Goal: Find specific page/section: Find specific page/section

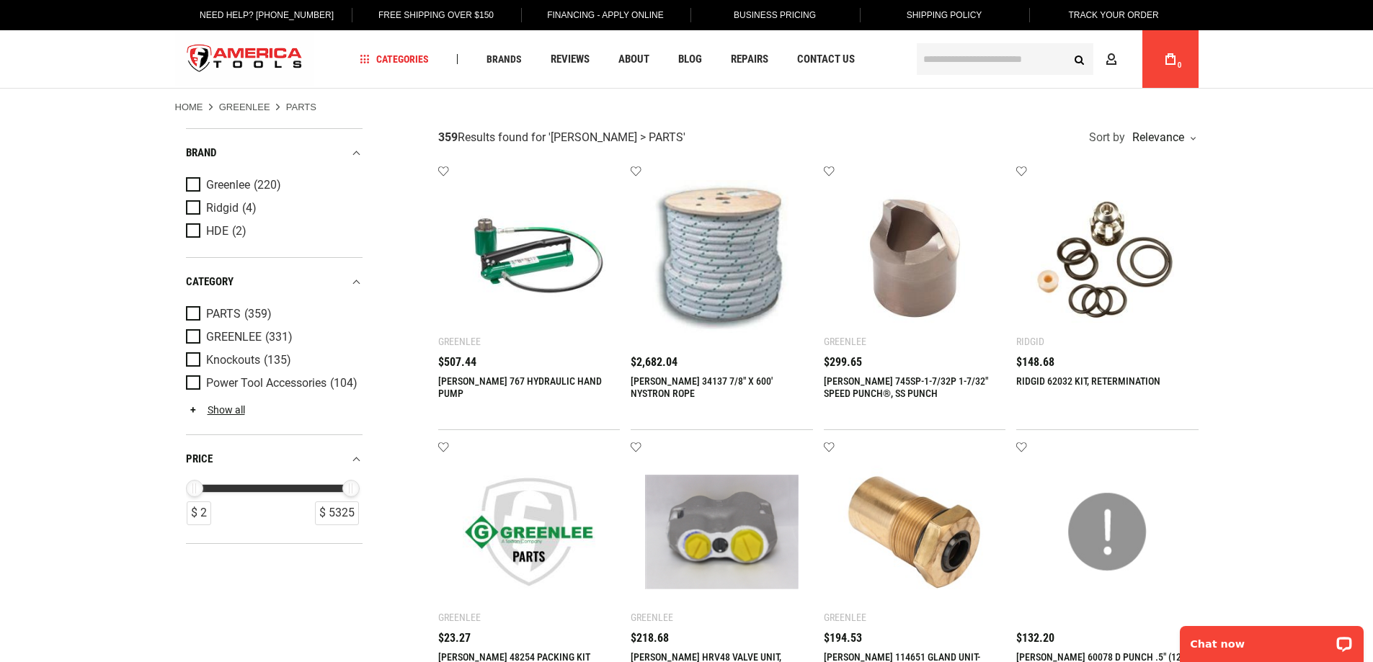
scroll to position [30, 0]
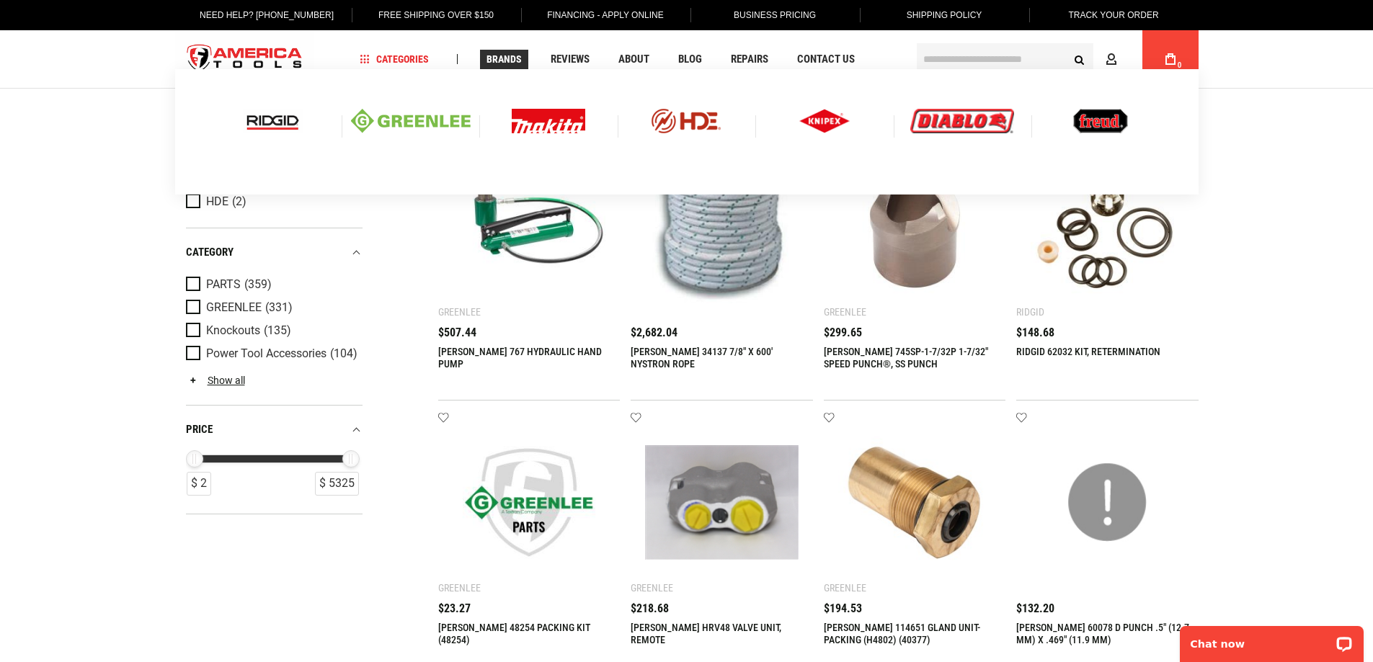
click at [393, 120] on img at bounding box center [411, 121] width 120 height 25
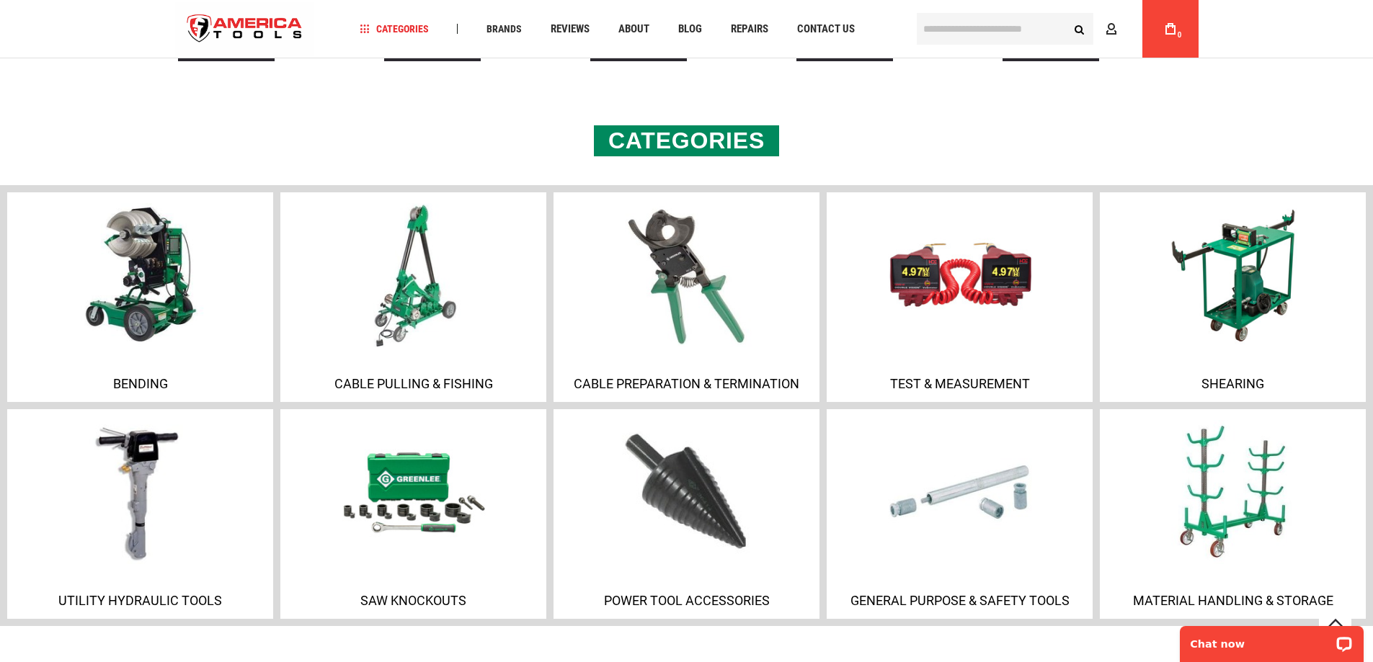
scroll to position [969, 0]
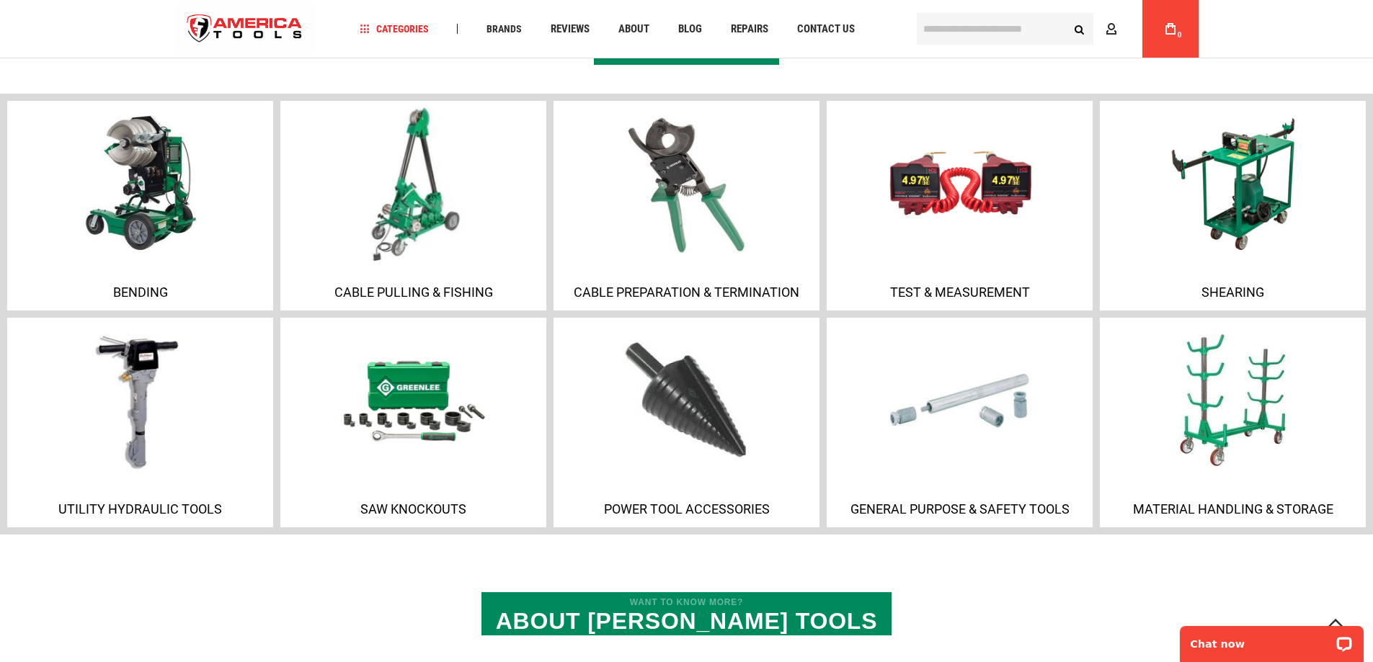
click at [431, 295] on p "Cable Pulling & Fishing" at bounding box center [413, 292] width 259 height 15
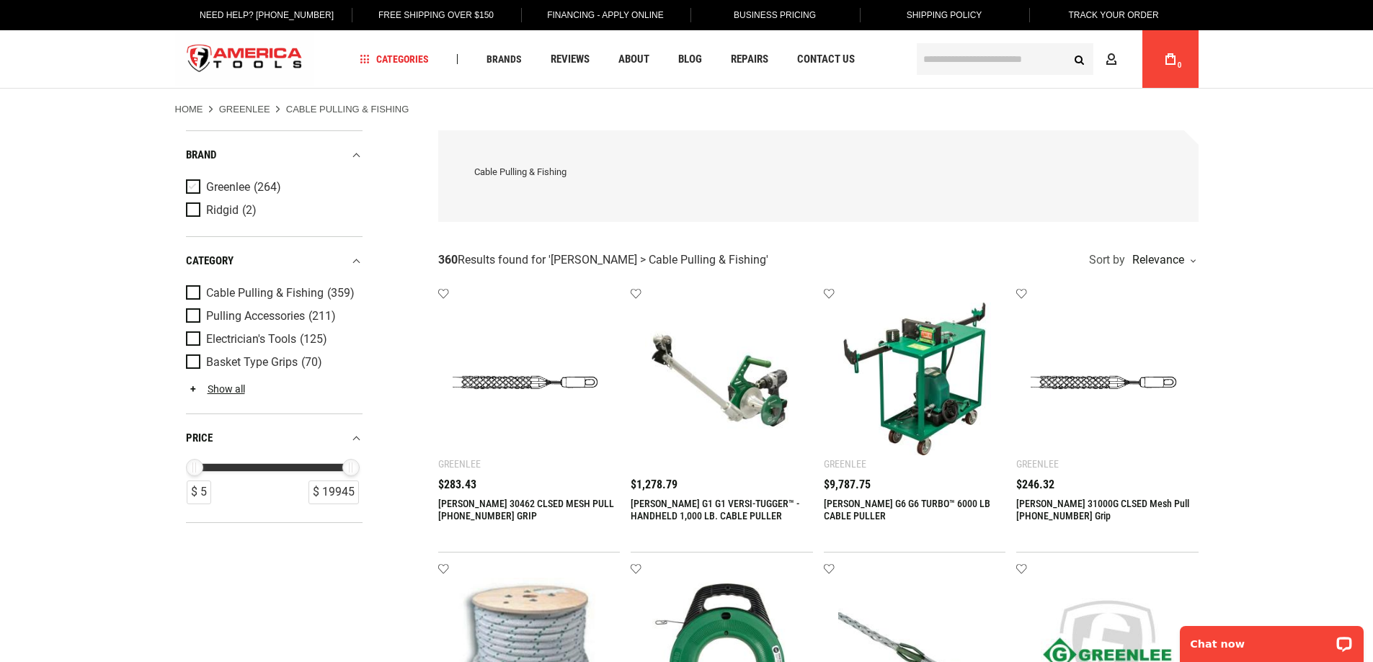
click at [190, 184] on span "Product Filters" at bounding box center [196, 187] width 20 height 16
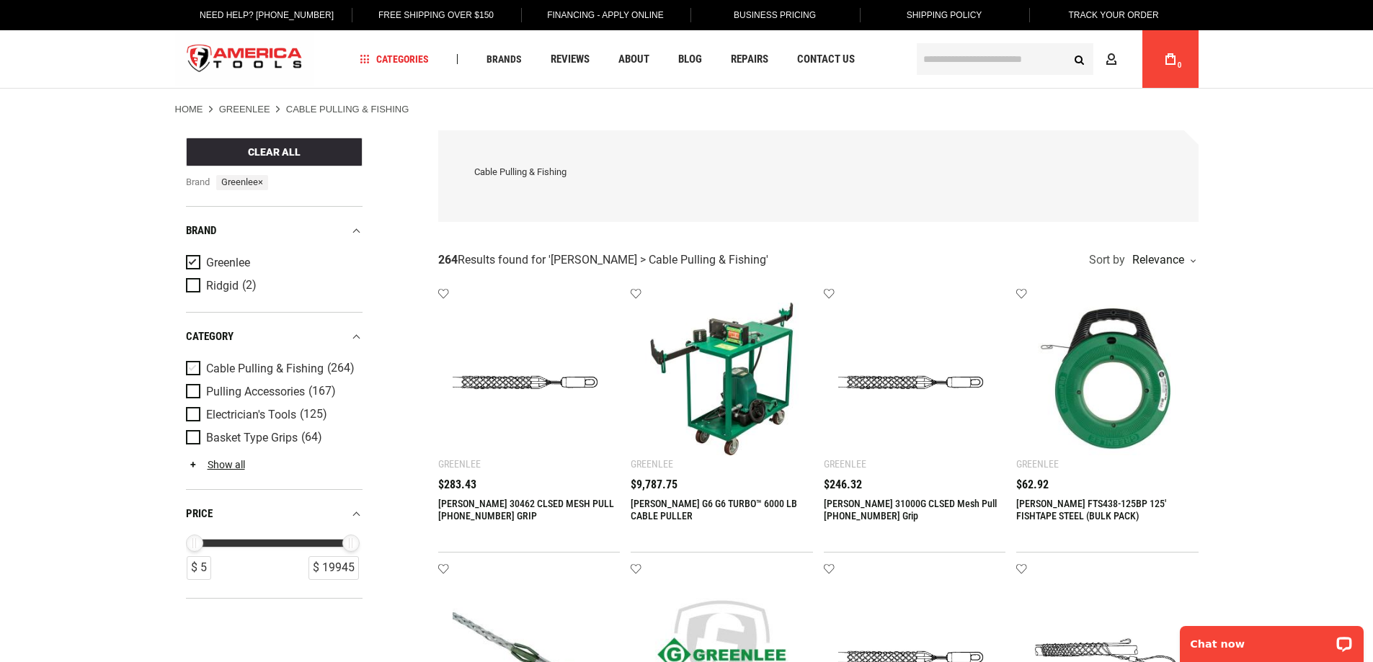
click at [196, 363] on span "Product Filters" at bounding box center [196, 369] width 20 height 16
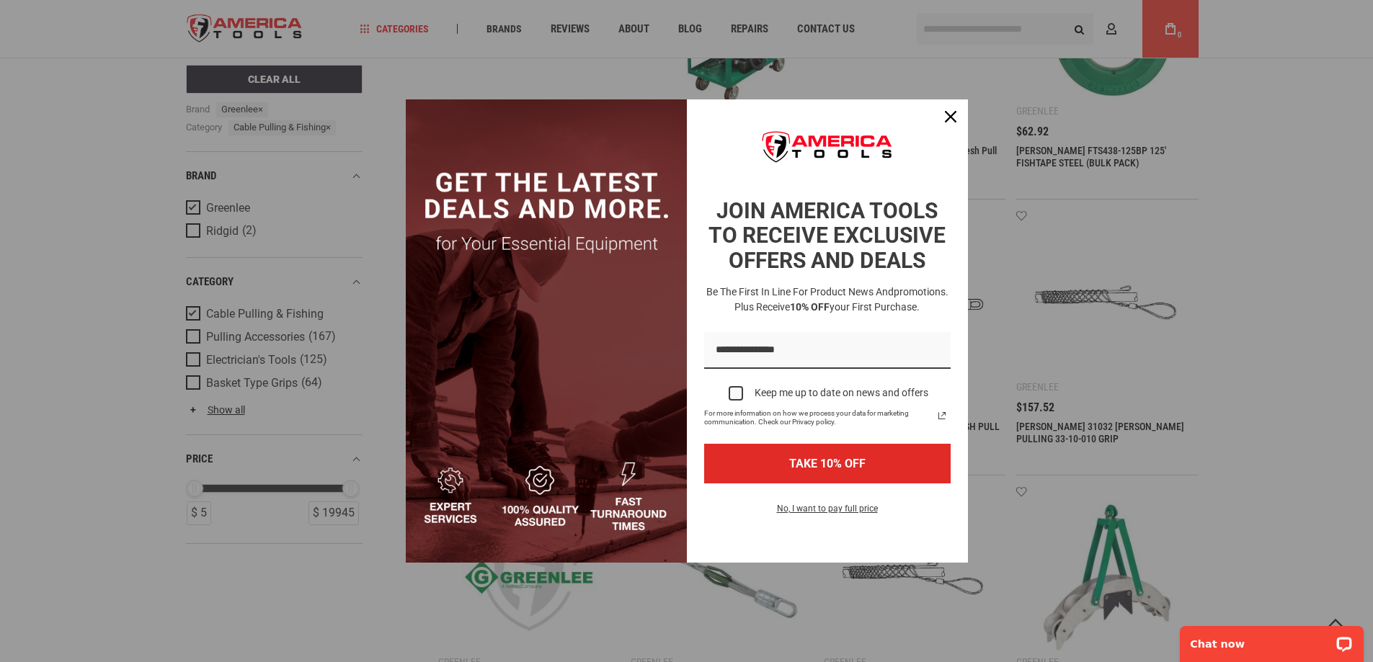
scroll to position [394, 0]
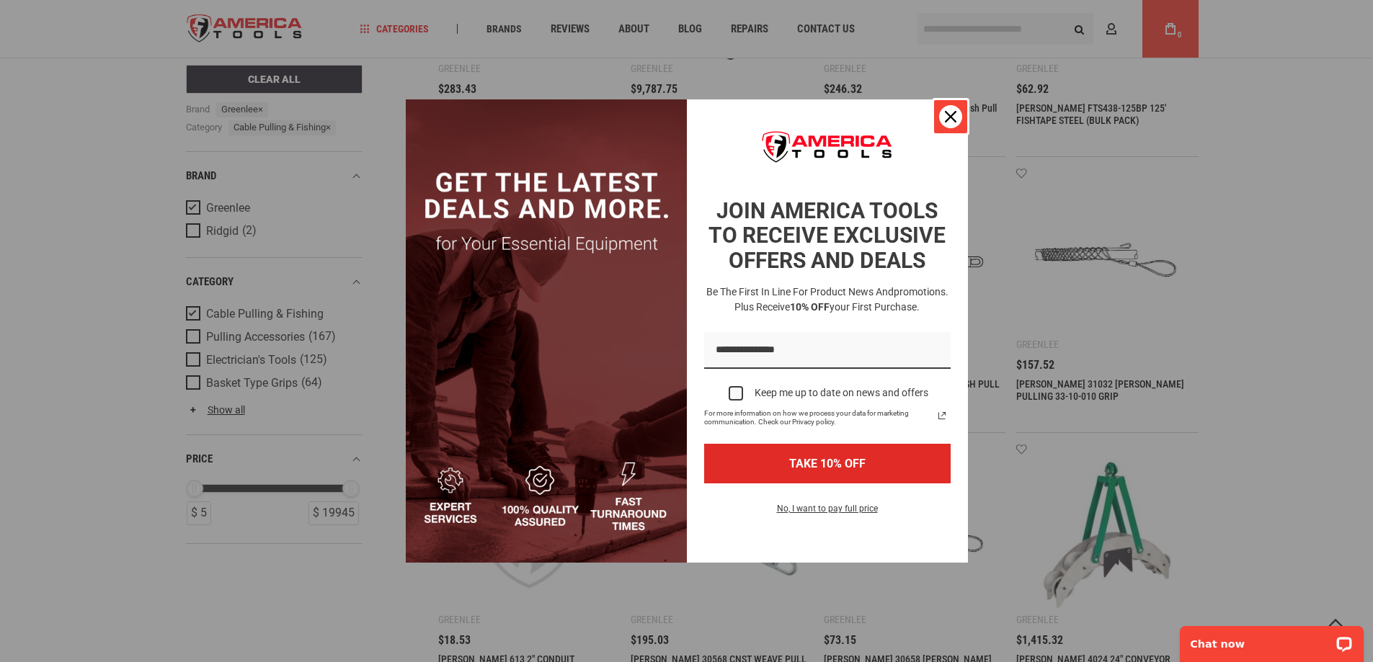
click at [951, 117] on icon "close icon" at bounding box center [951, 117] width 12 height 12
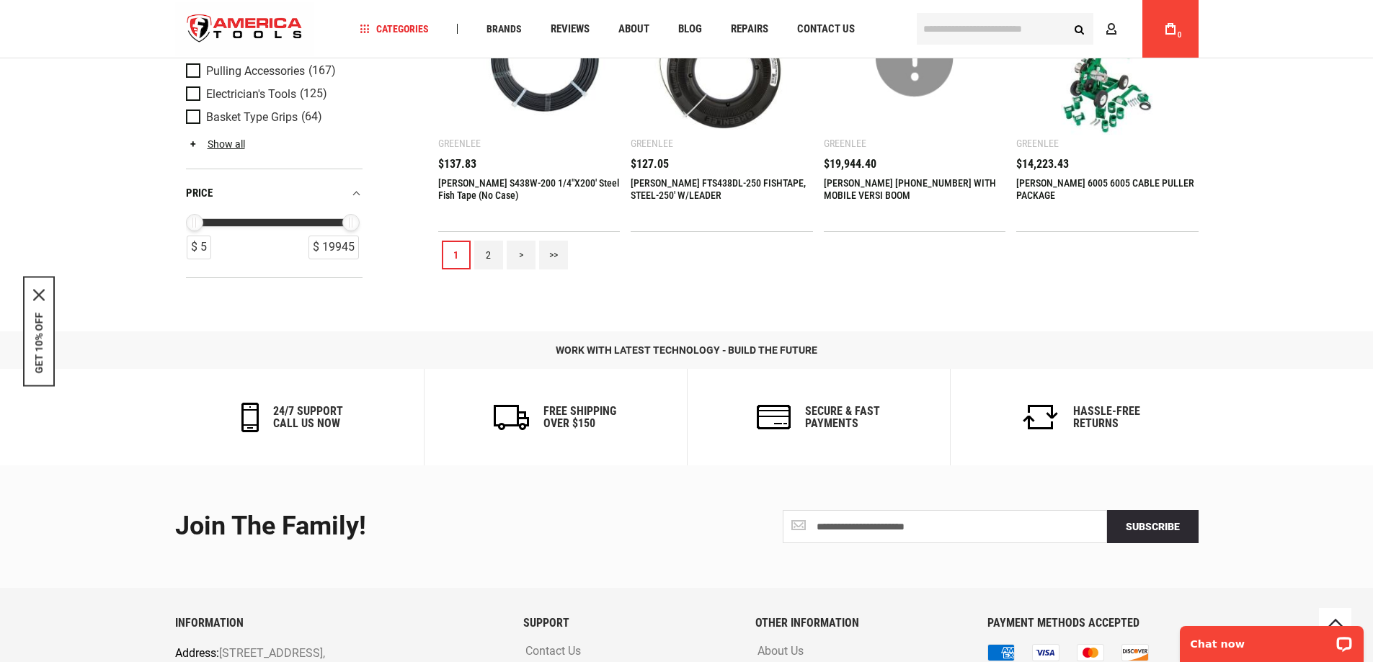
scroll to position [1700, 0]
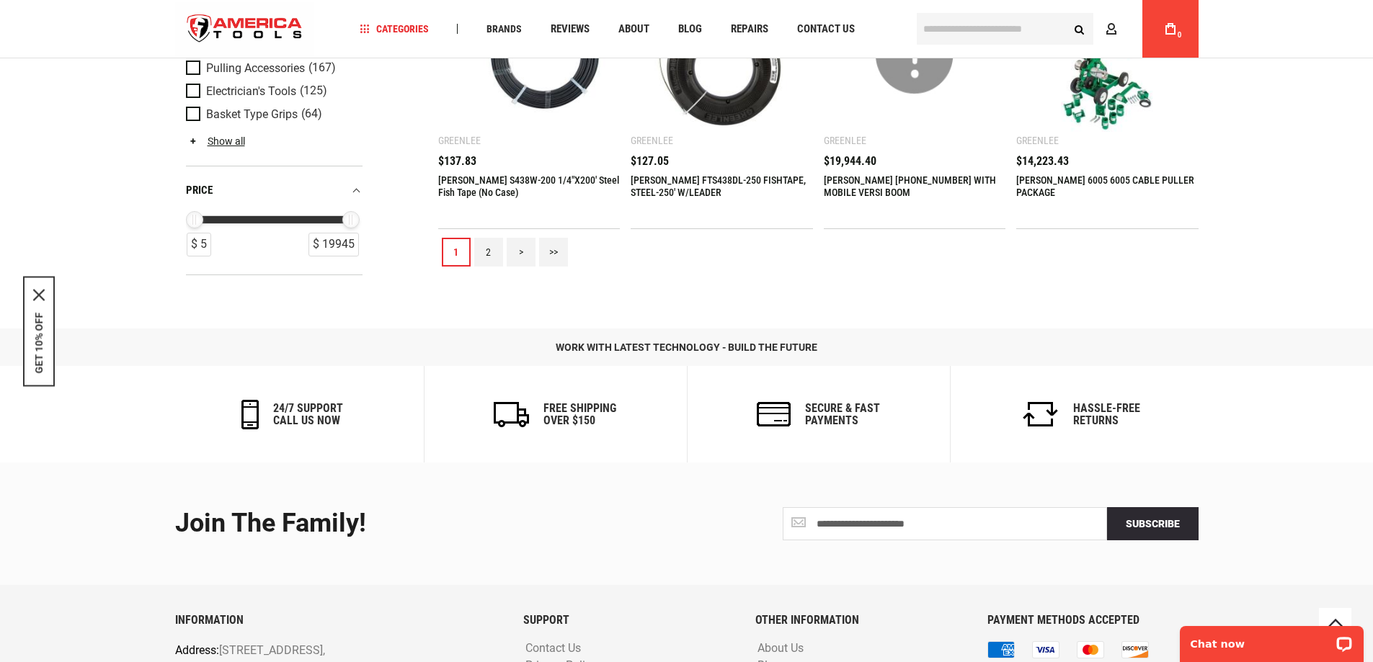
click at [484, 246] on link "2" at bounding box center [488, 252] width 29 height 29
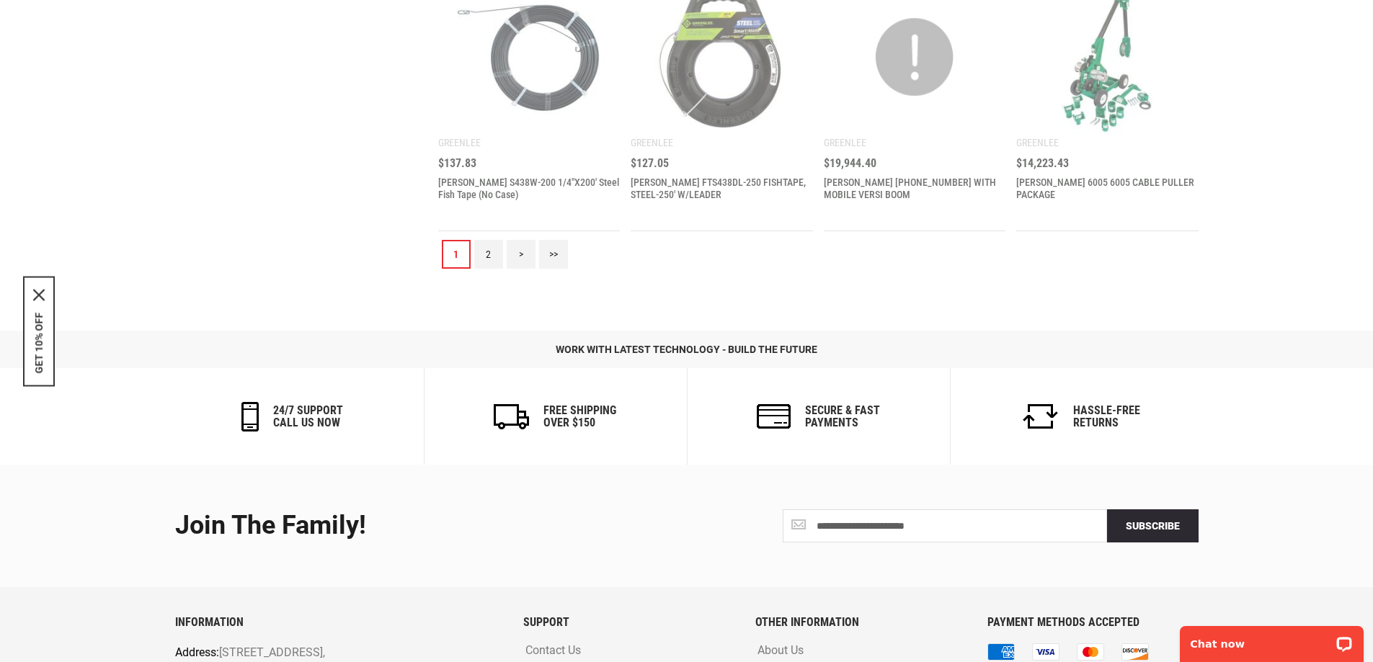
scroll to position [0, 0]
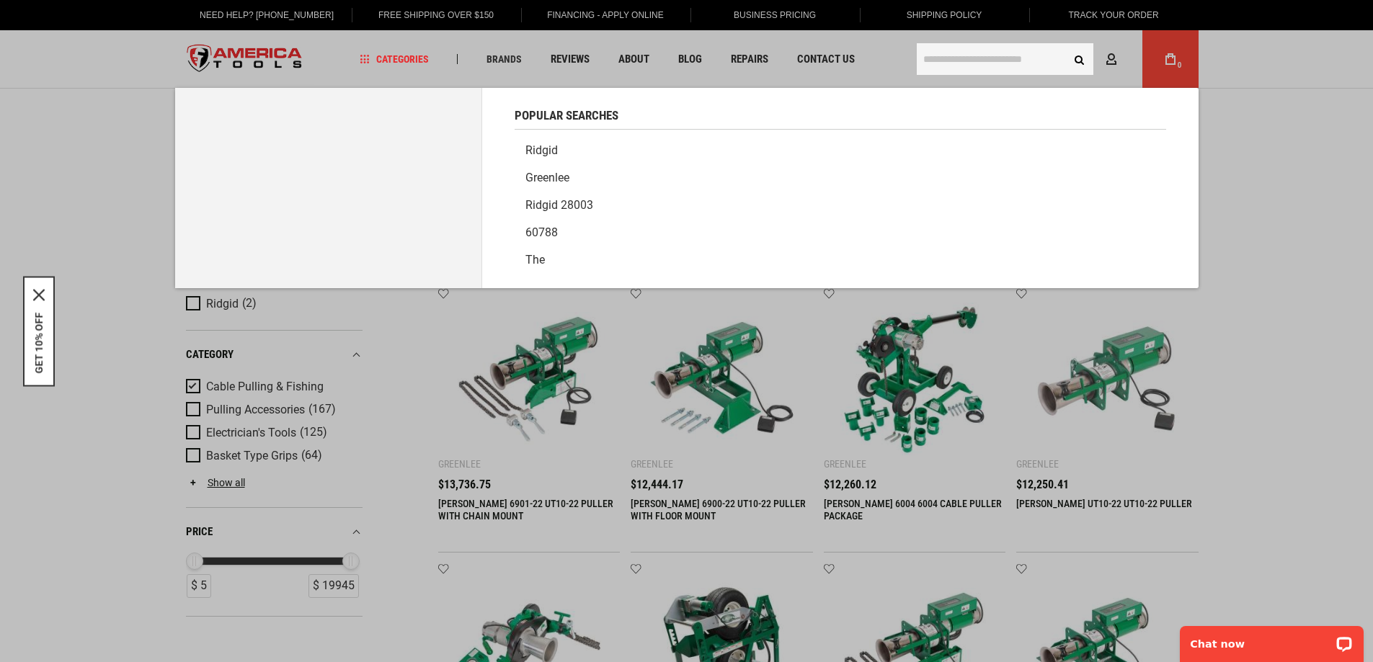
click at [992, 63] on input "text" at bounding box center [1005, 59] width 177 height 32
click at [965, 64] on input "text" at bounding box center [1005, 59] width 177 height 32
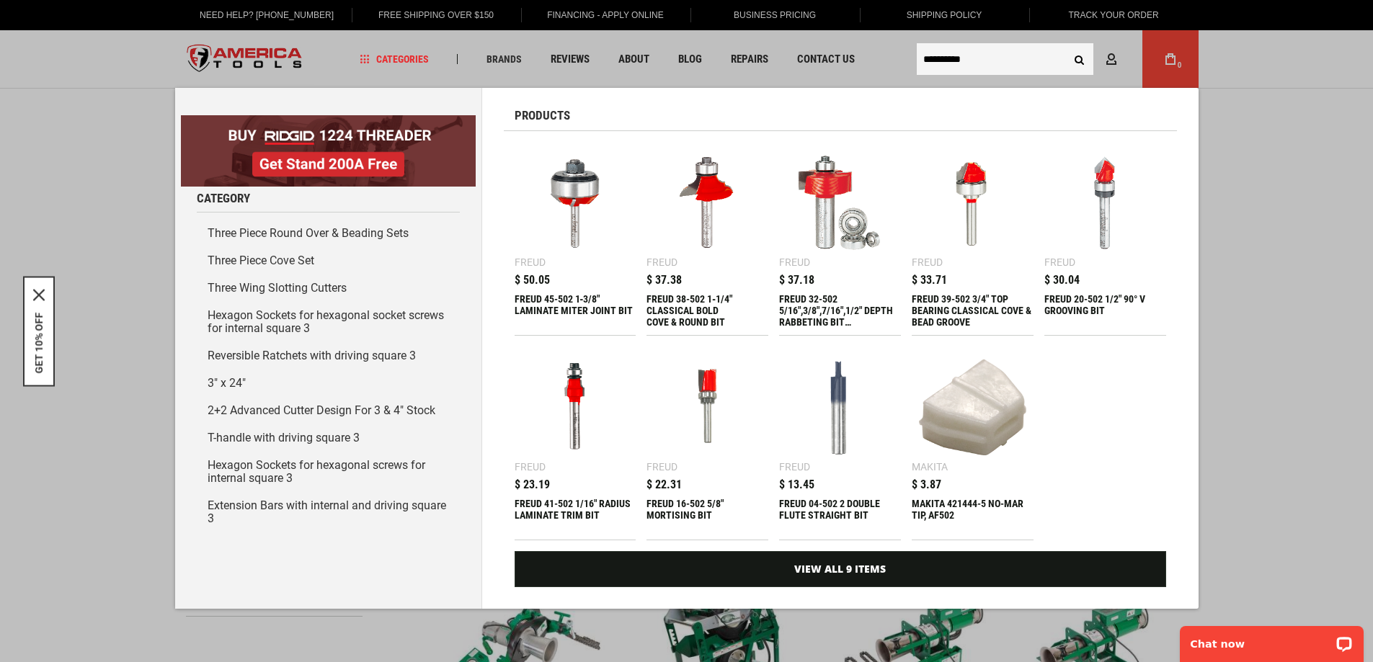
type input "**********"
click at [1066, 45] on button "Search" at bounding box center [1079, 58] width 27 height 27
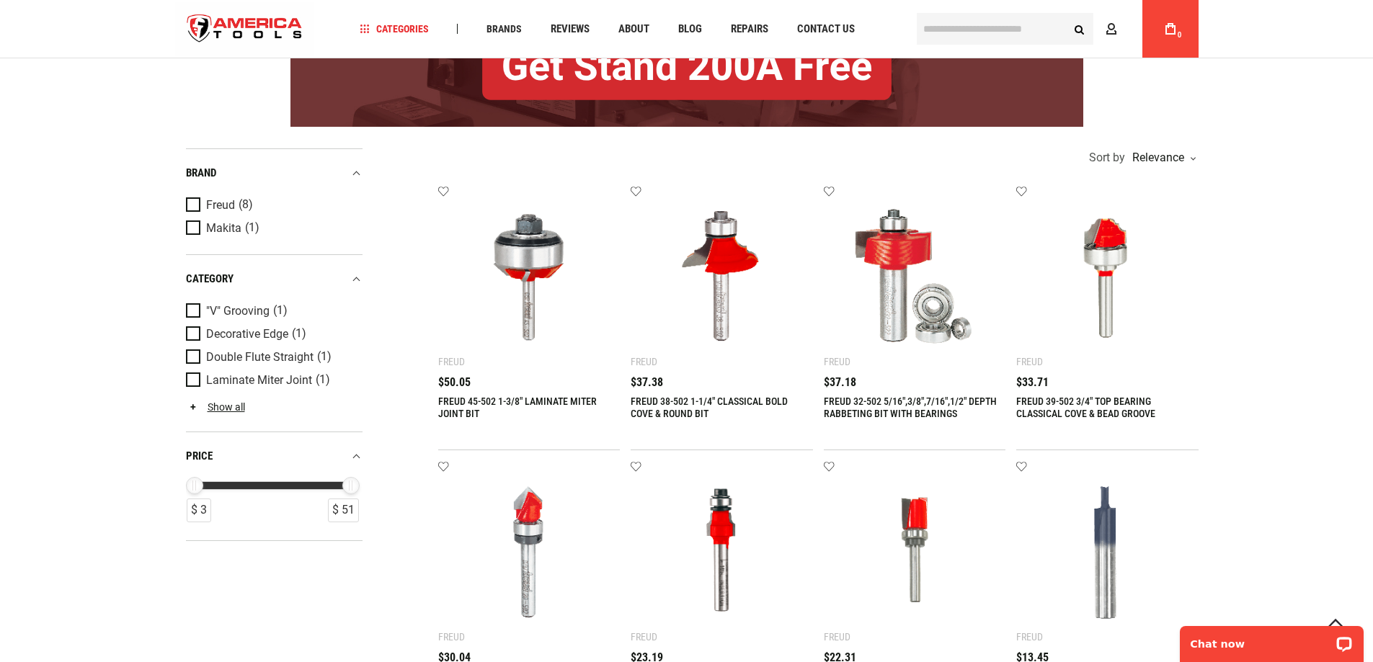
scroll to position [173, 0]
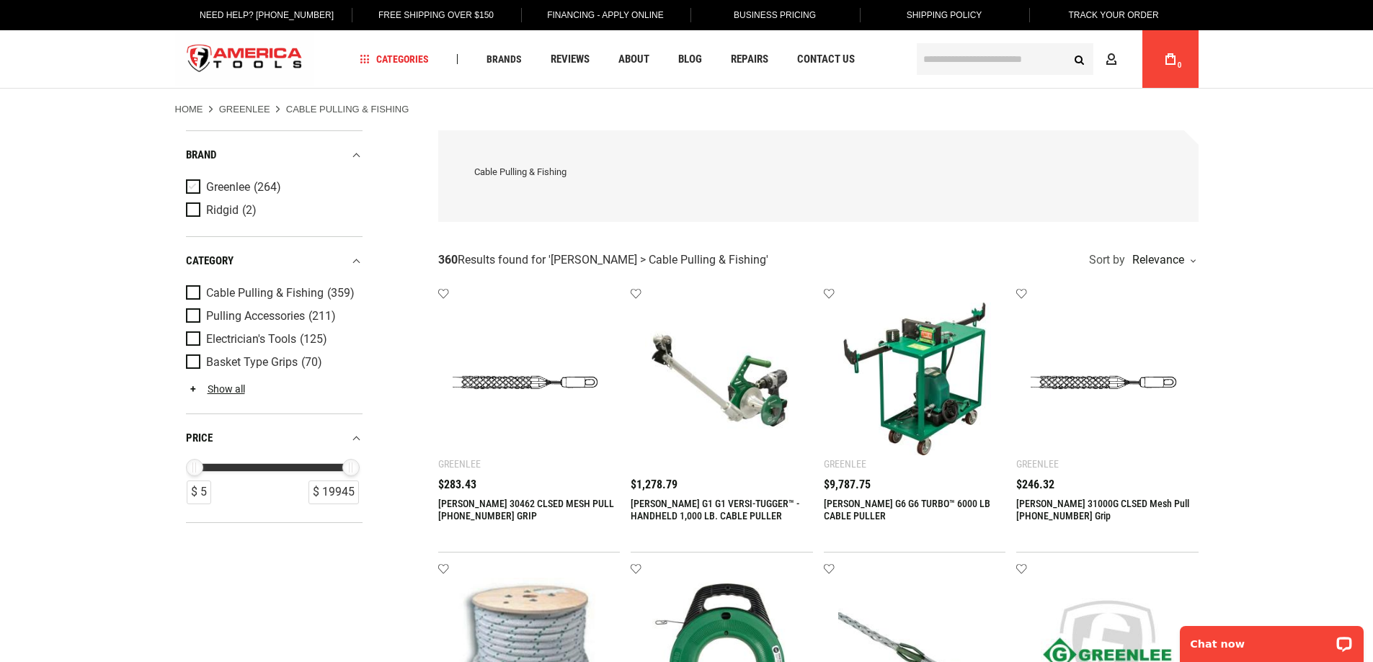
click at [199, 182] on span "Product Filters" at bounding box center [196, 187] width 20 height 16
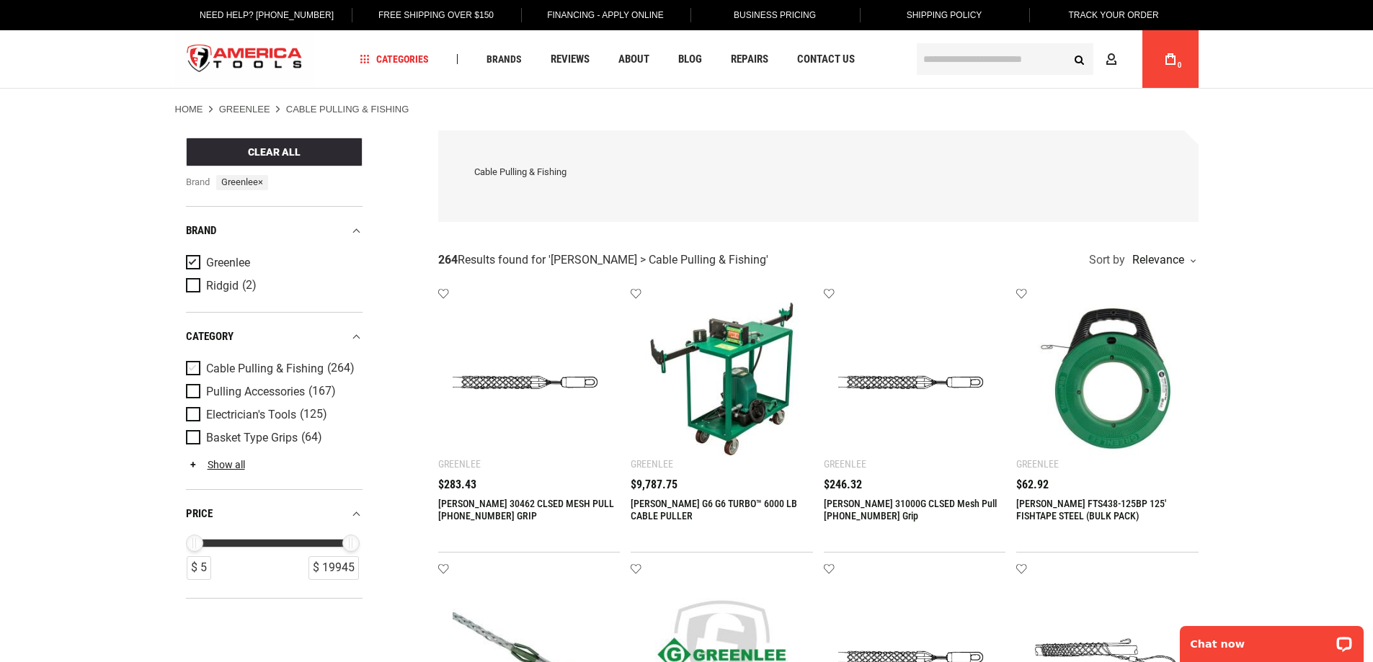
click at [200, 366] on span "Product Filters" at bounding box center [196, 369] width 20 height 16
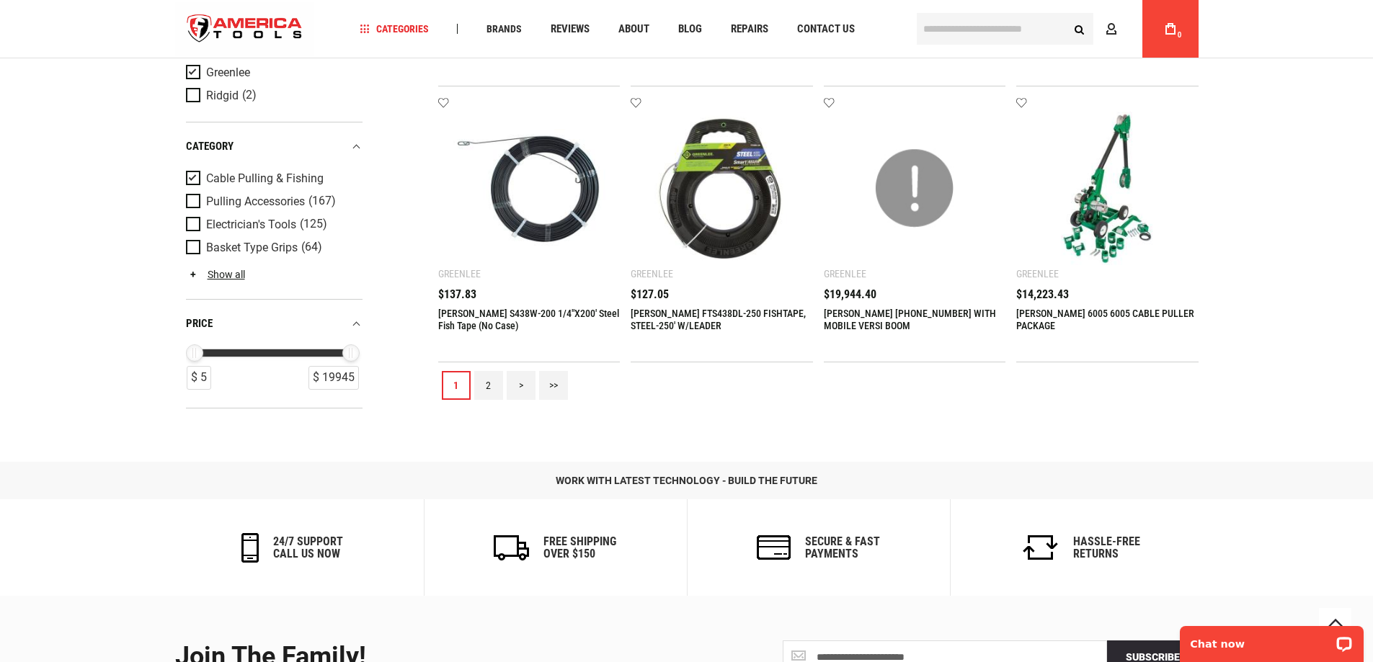
scroll to position [1777, 0]
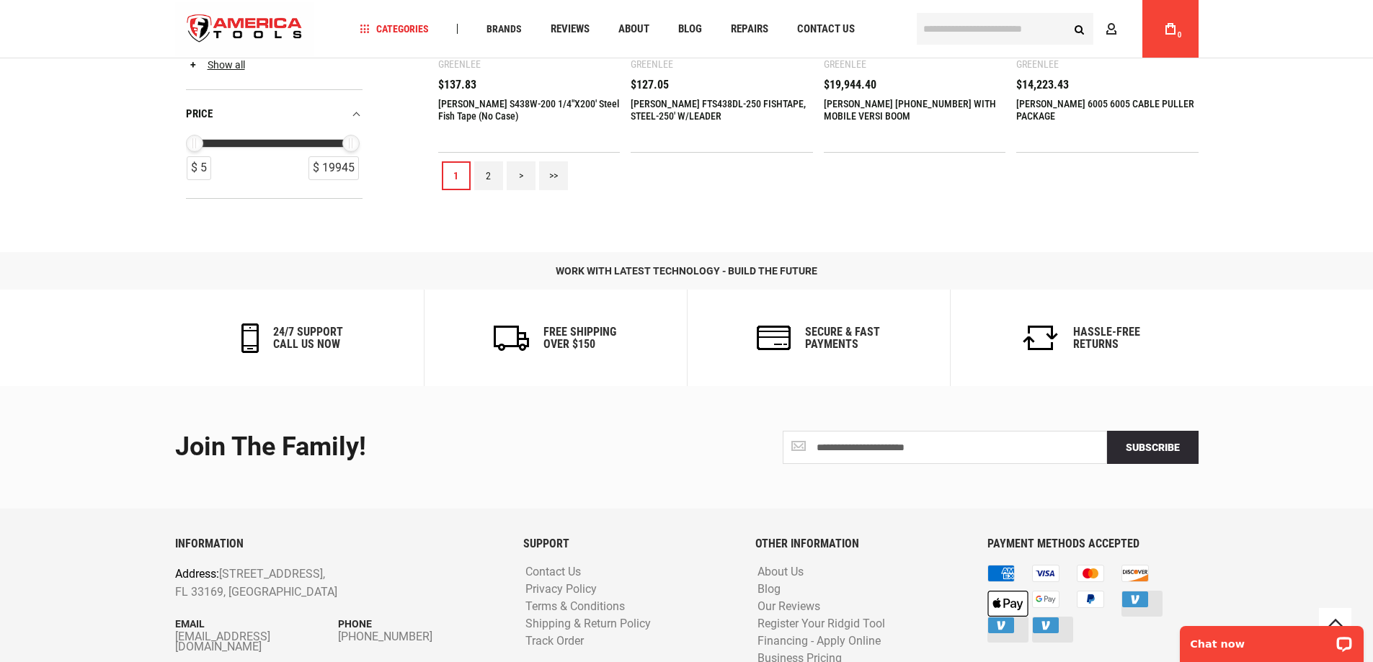
click at [487, 164] on link "2" at bounding box center [488, 175] width 29 height 29
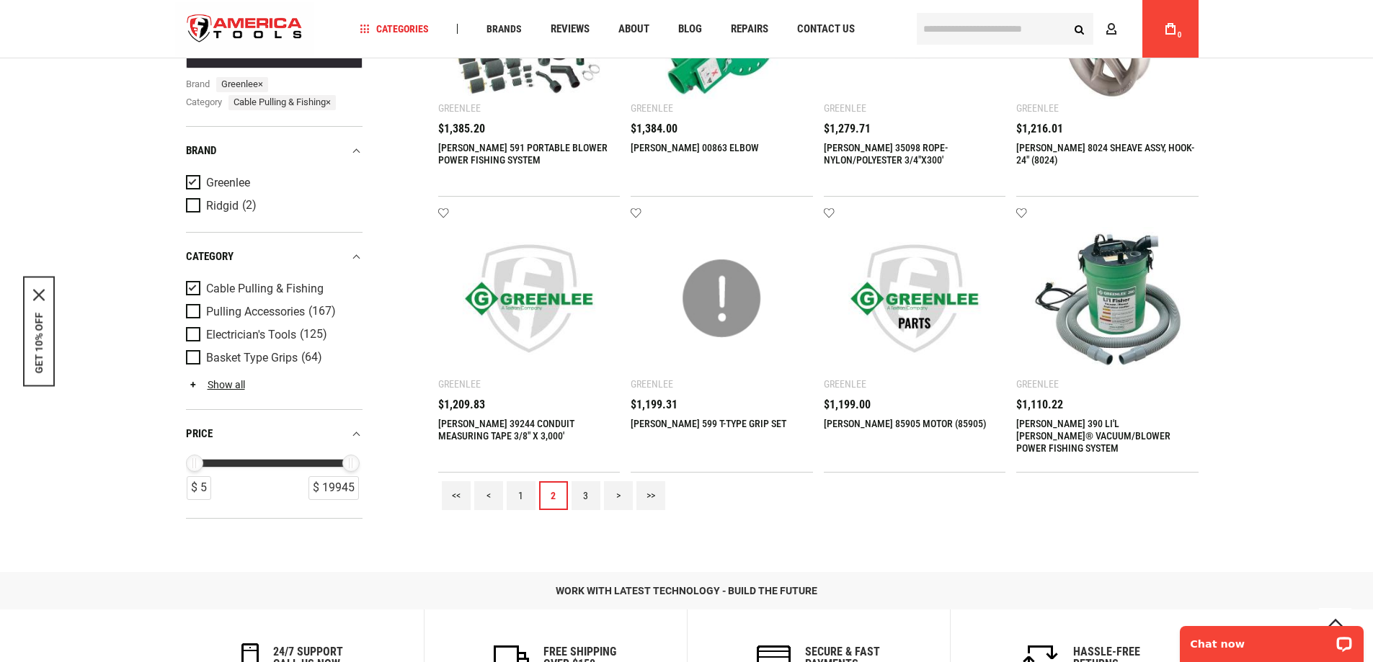
scroll to position [1511, 0]
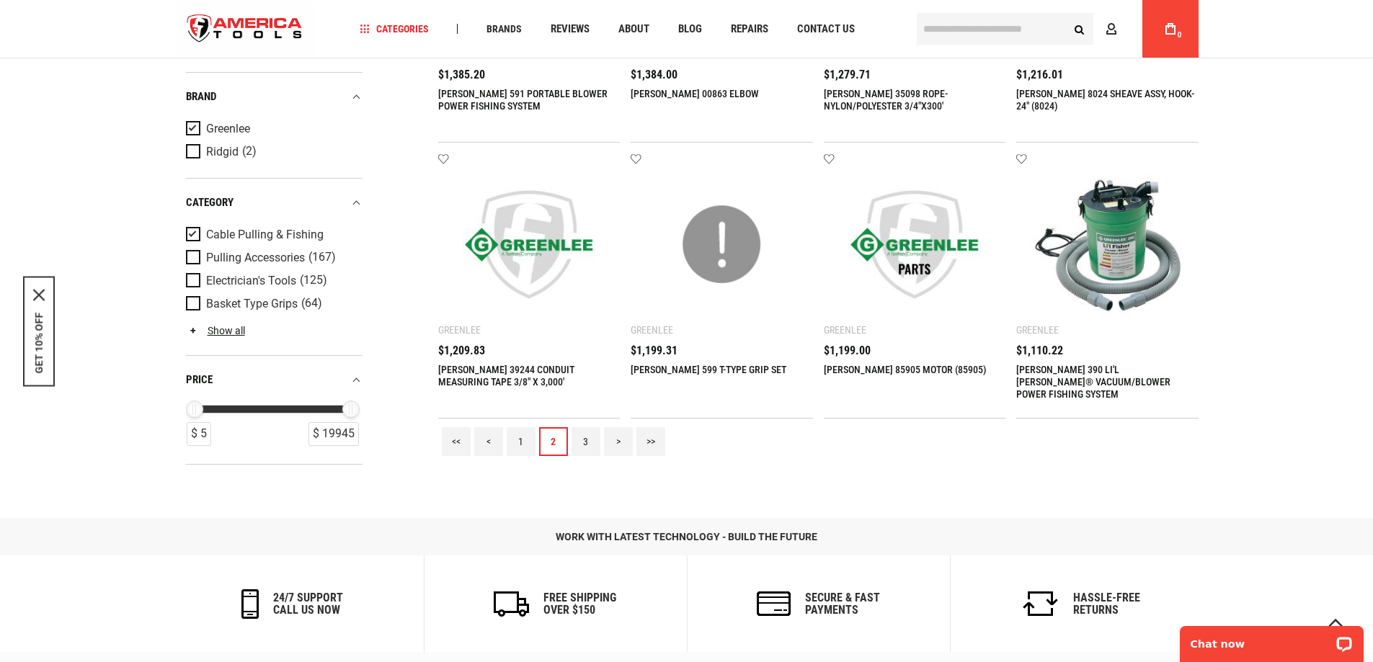
click at [579, 444] on link "3" at bounding box center [586, 441] width 29 height 29
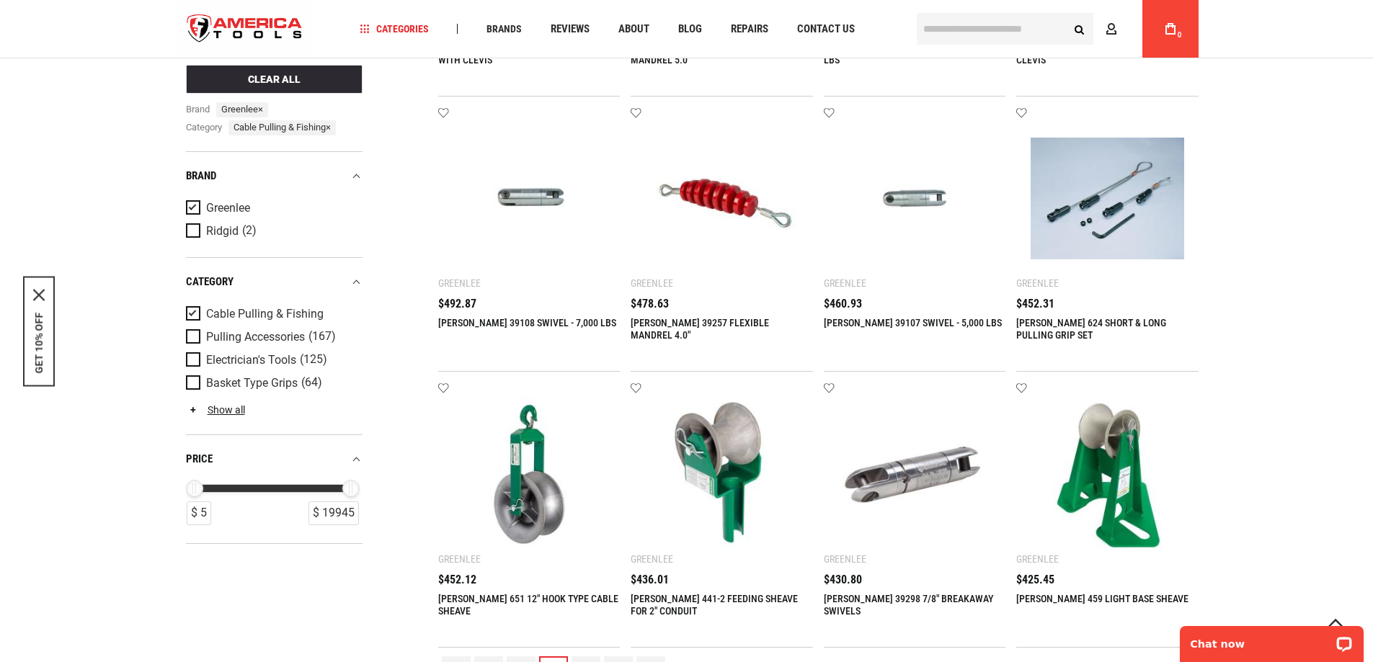
scroll to position [1426, 0]
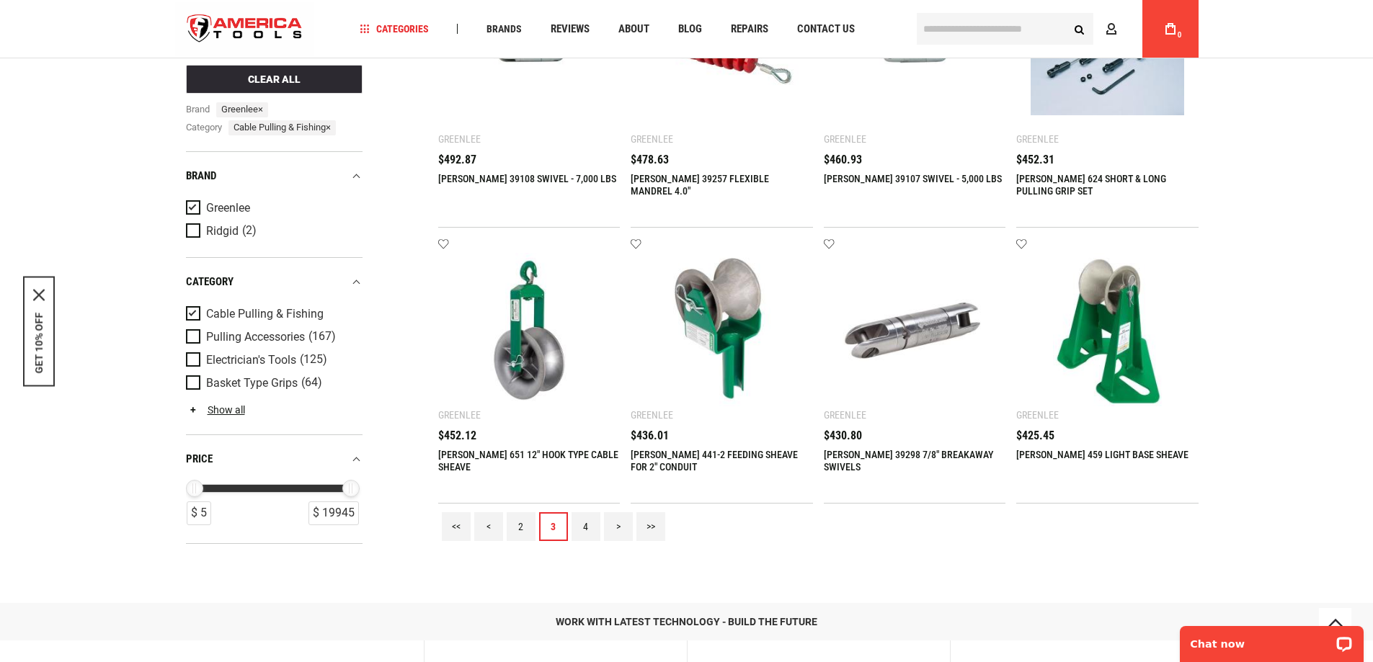
click at [588, 519] on link "4" at bounding box center [586, 526] width 29 height 29
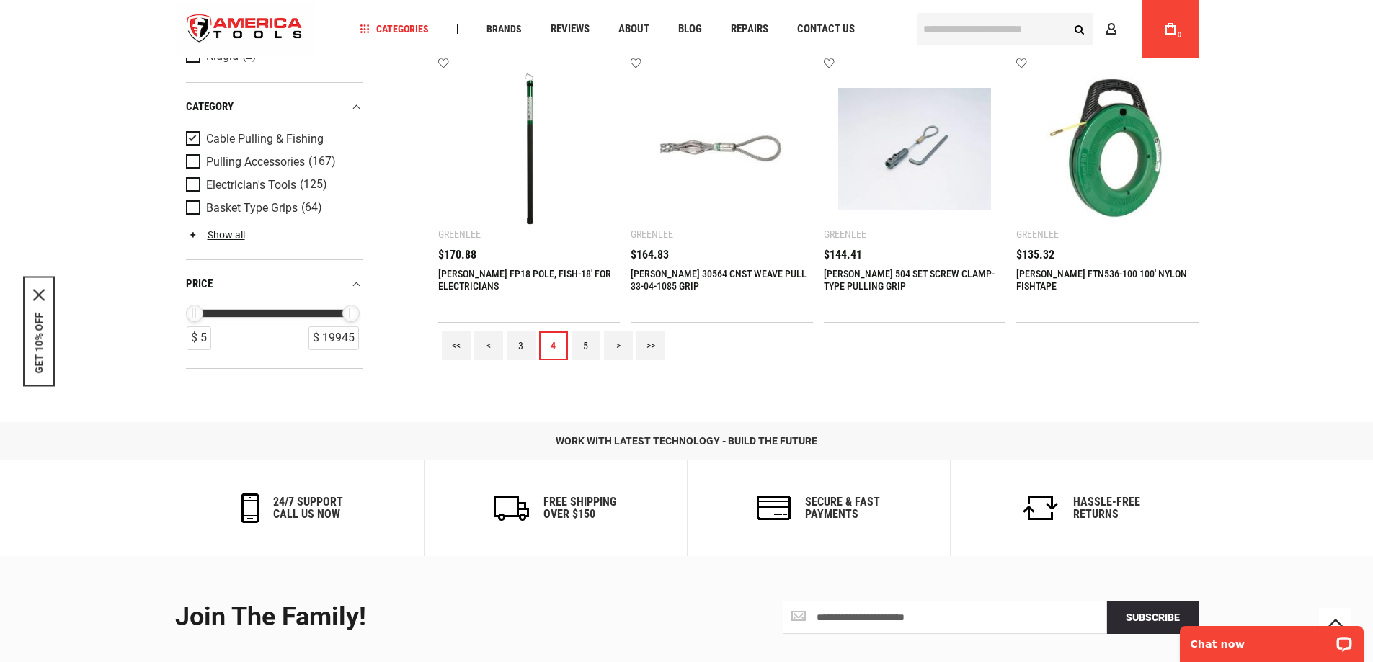
scroll to position [1669, 0]
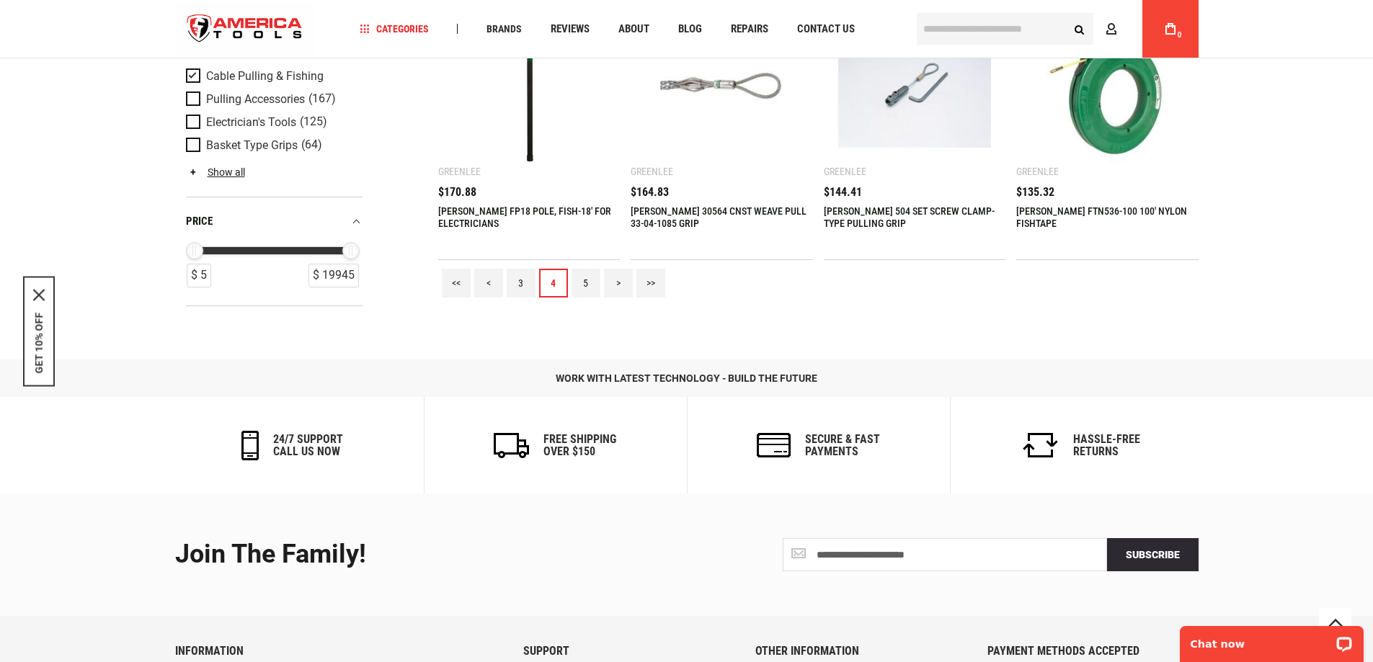
click at [587, 278] on link "5" at bounding box center [586, 283] width 29 height 29
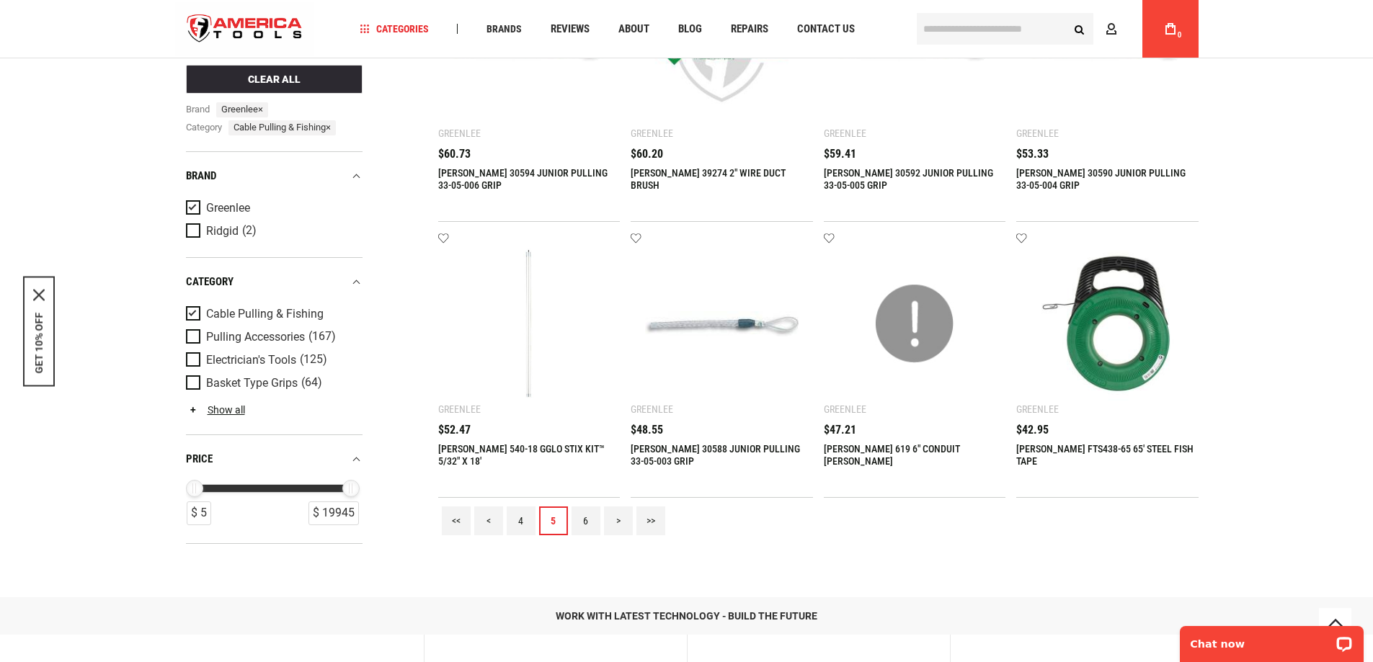
scroll to position [1477, 0]
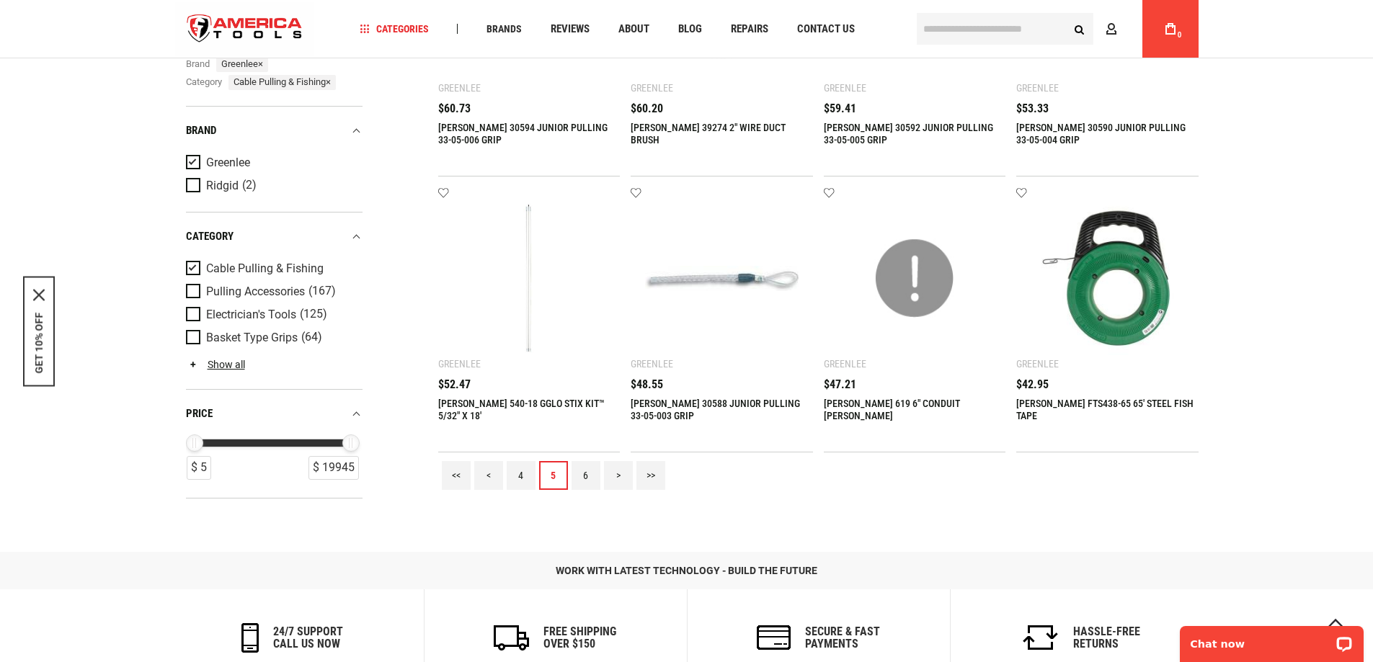
click at [583, 476] on link "6" at bounding box center [586, 475] width 29 height 29
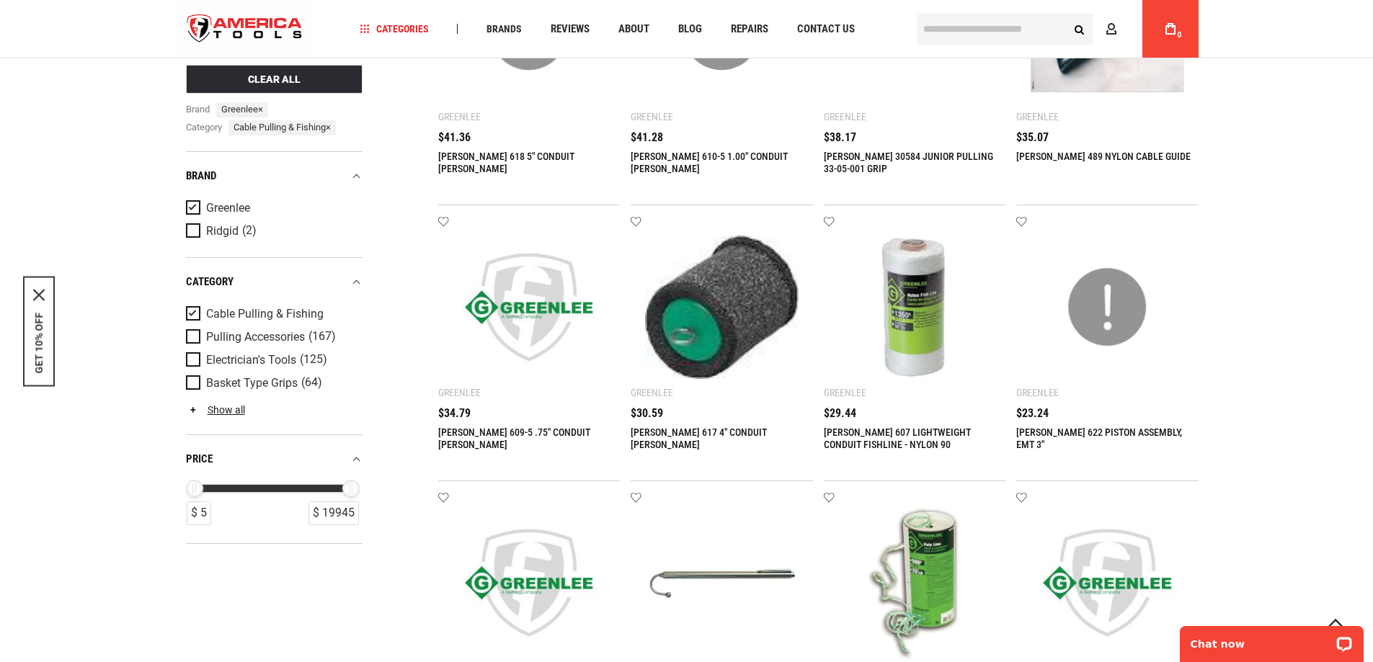
scroll to position [430, 0]
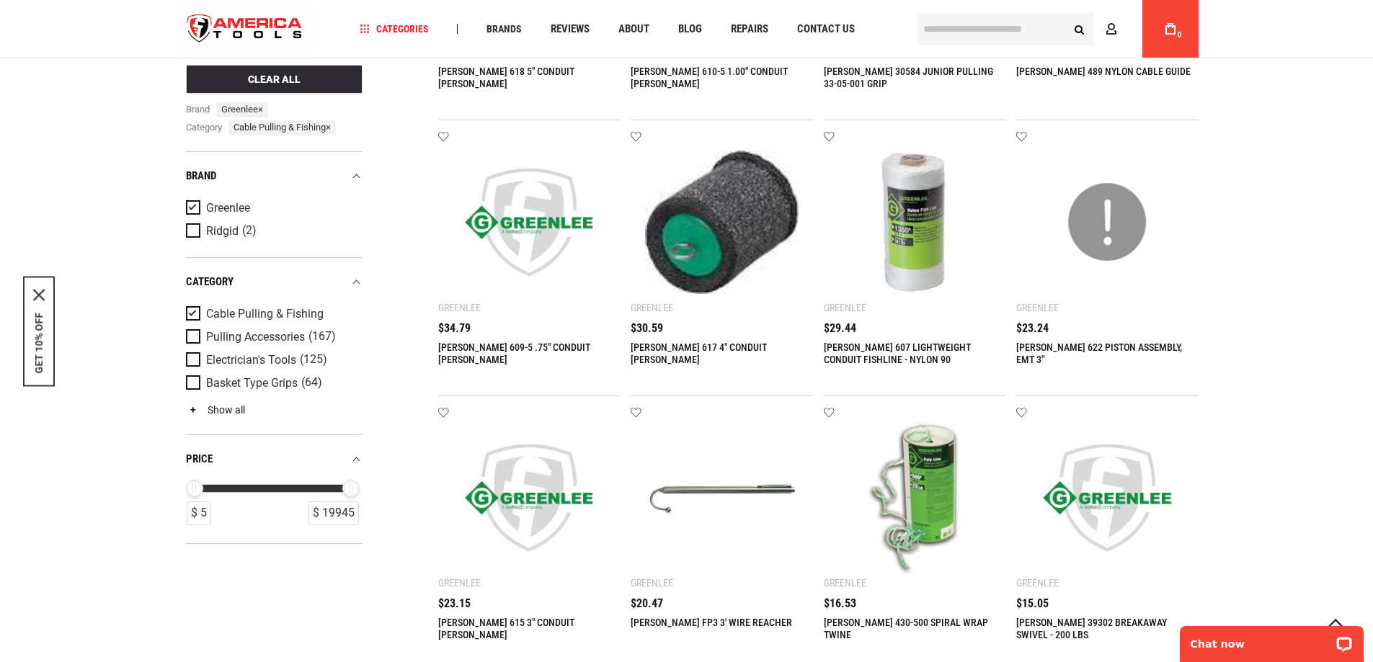
click at [216, 411] on link "Show all" at bounding box center [215, 410] width 59 height 12
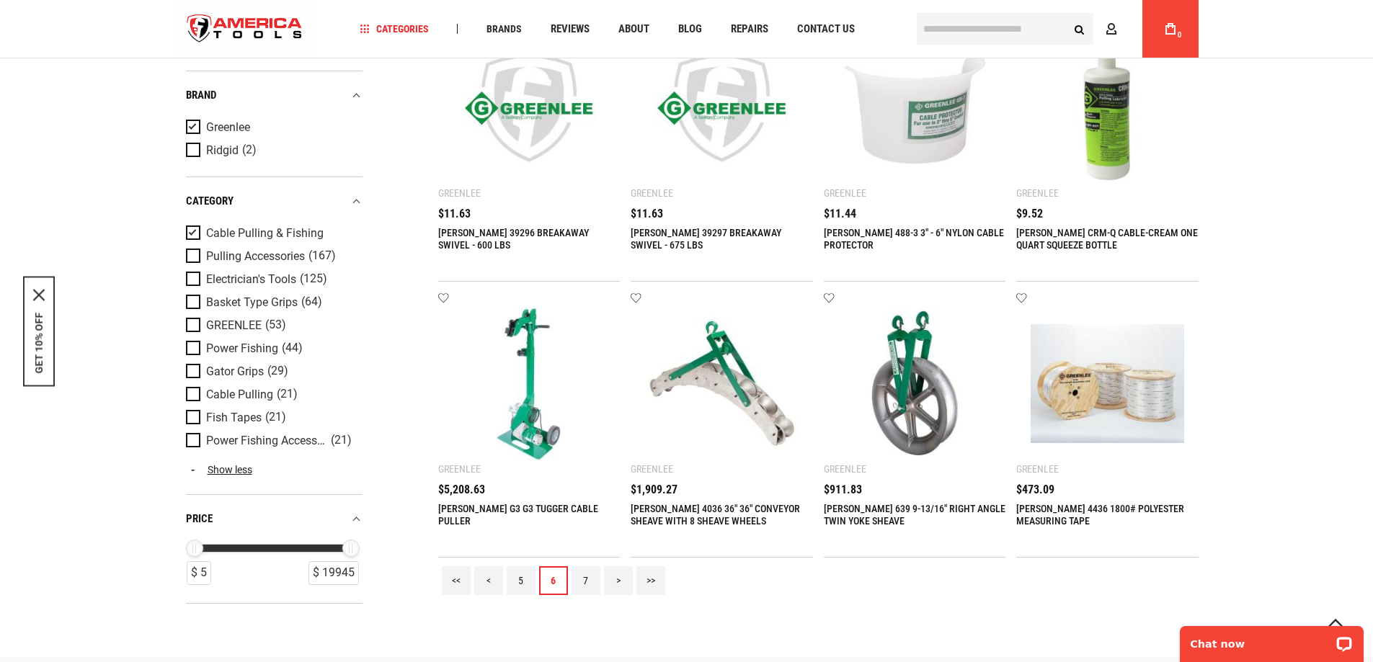
scroll to position [1426, 0]
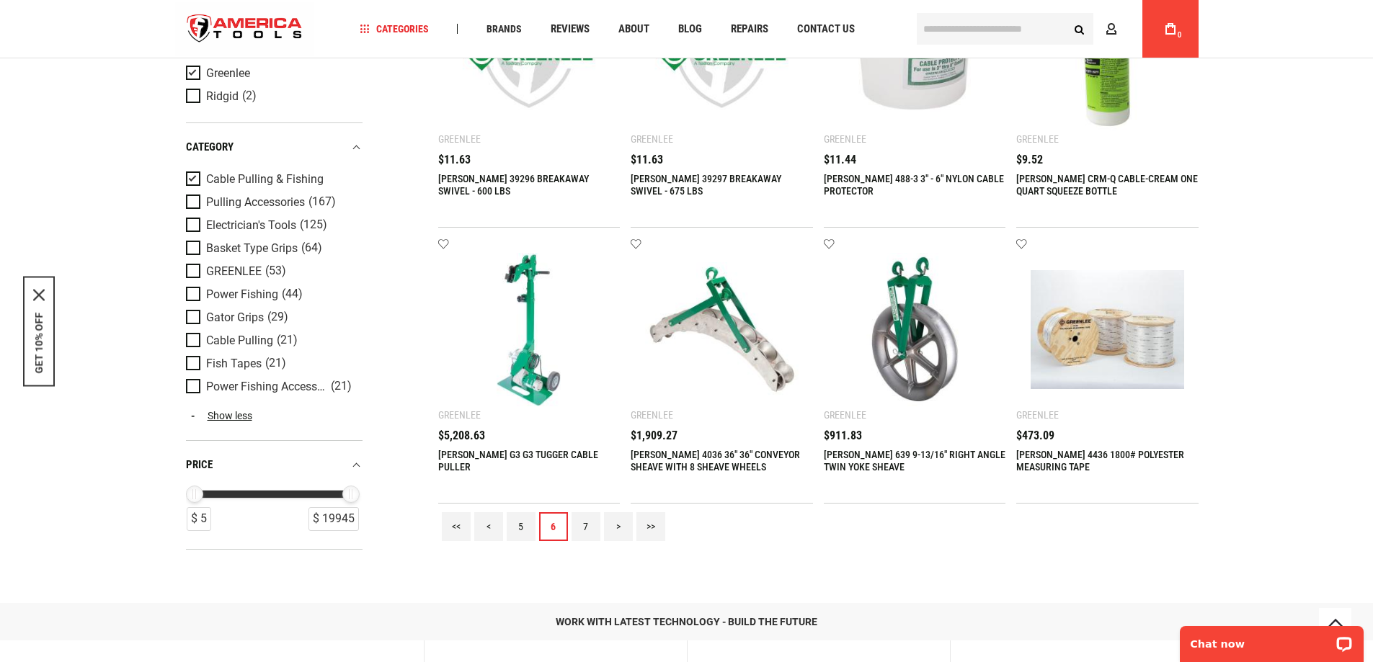
click at [594, 526] on link "7" at bounding box center [586, 526] width 29 height 29
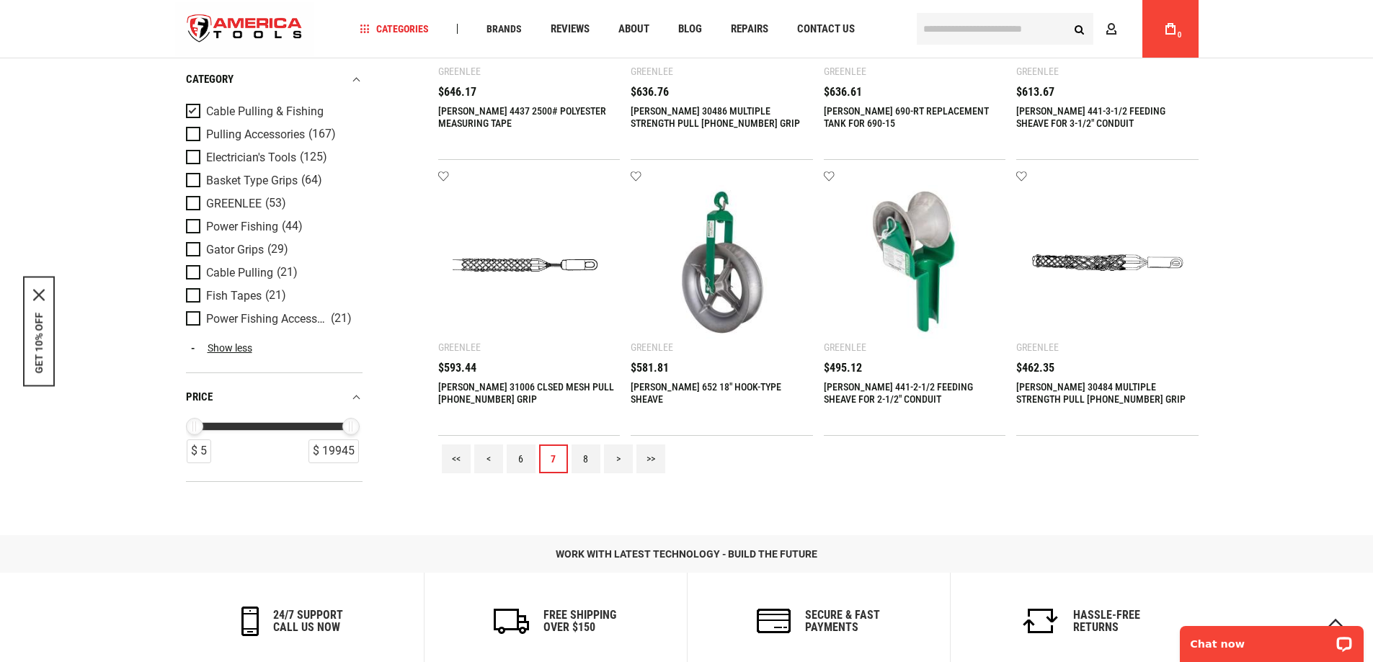
scroll to position [1561, 0]
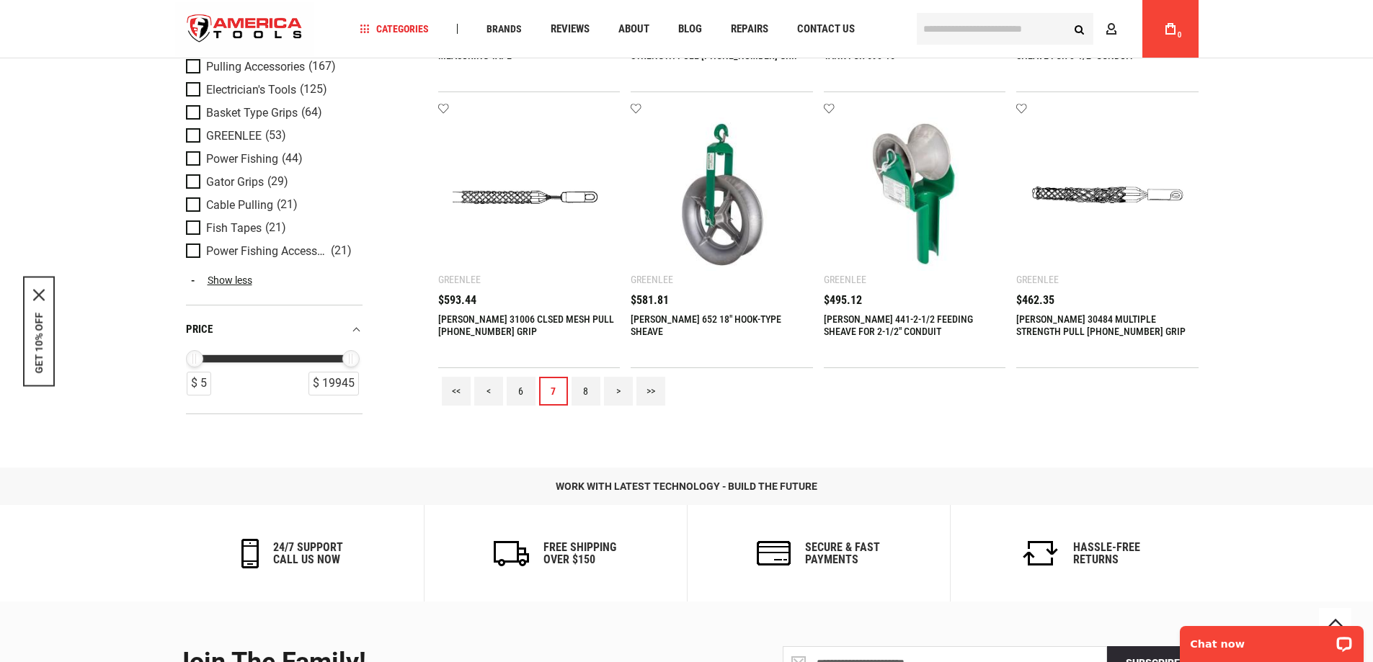
click at [583, 391] on link "8" at bounding box center [586, 391] width 29 height 29
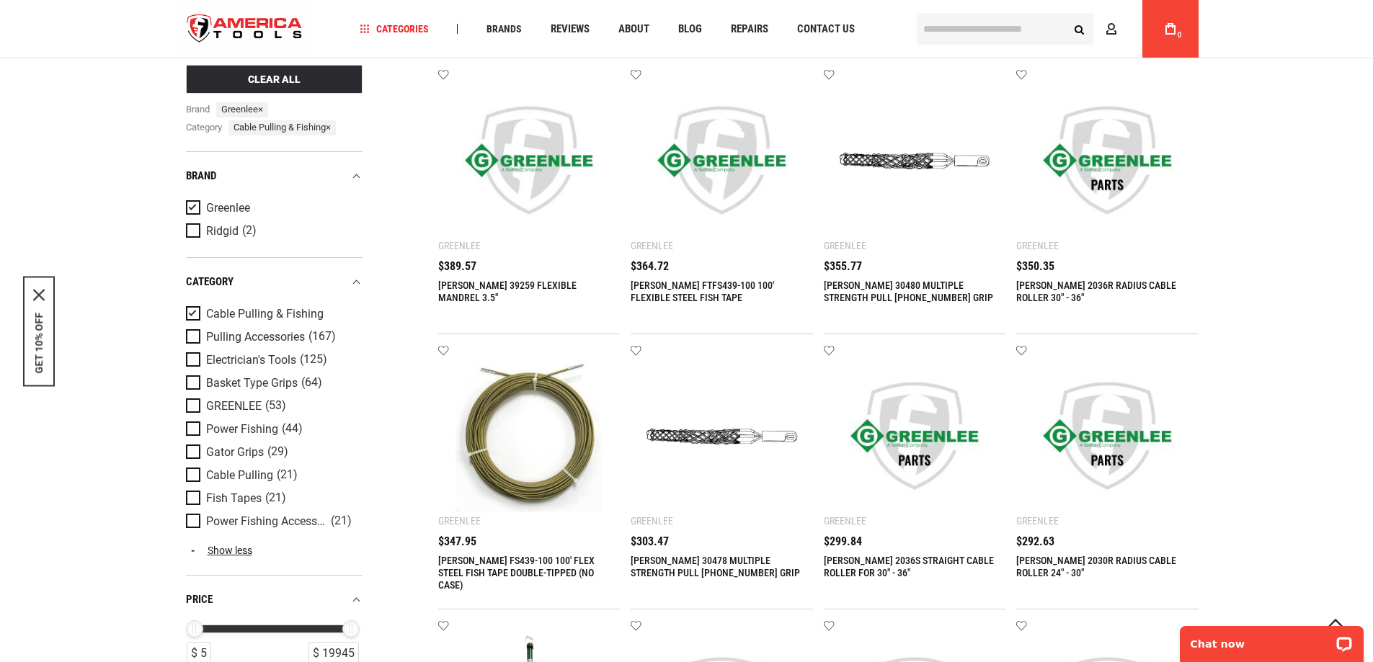
scroll to position [148, 0]
